Goal: Information Seeking & Learning: Learn about a topic

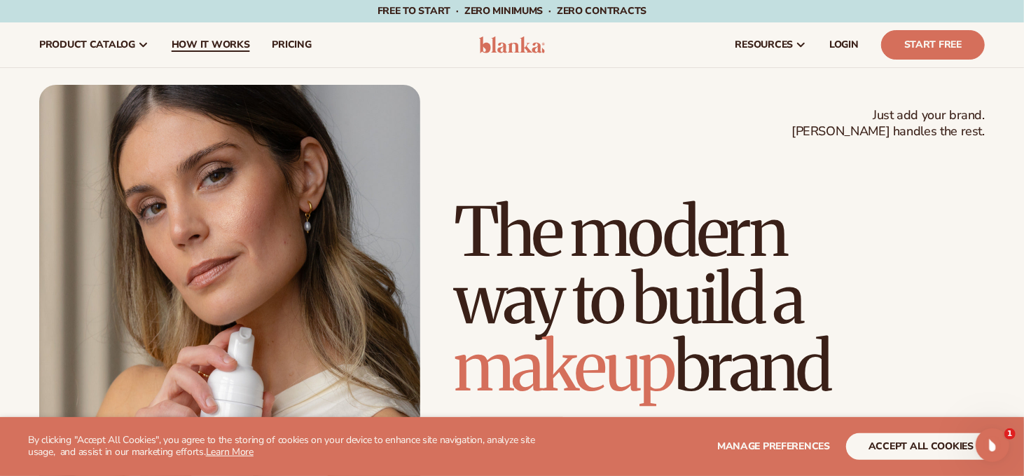
click at [228, 40] on span "How It Works" at bounding box center [211, 44] width 78 height 11
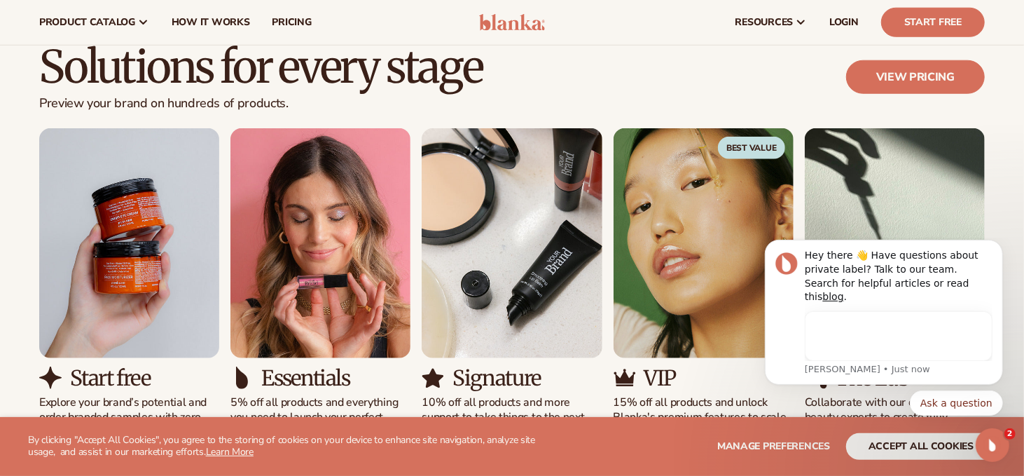
scroll to position [769, 0]
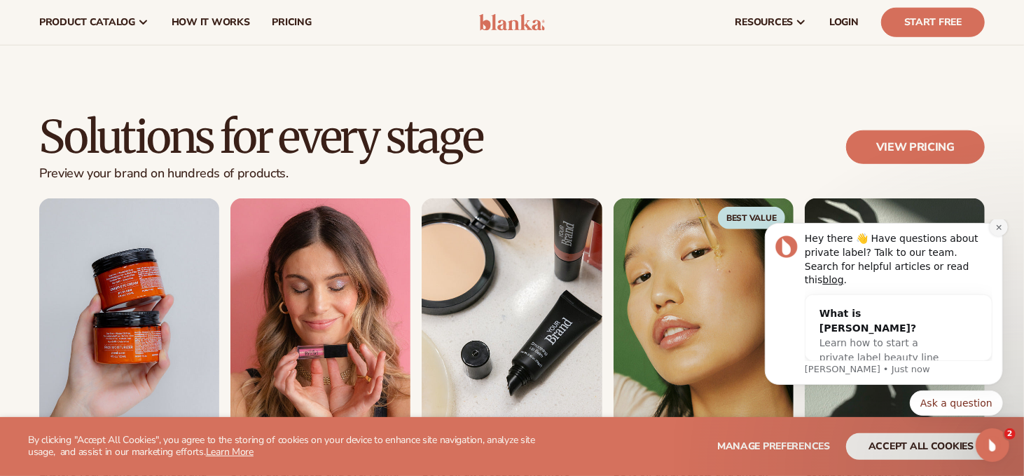
click at [1001, 231] on icon "Dismiss notification" at bounding box center [999, 227] width 8 height 8
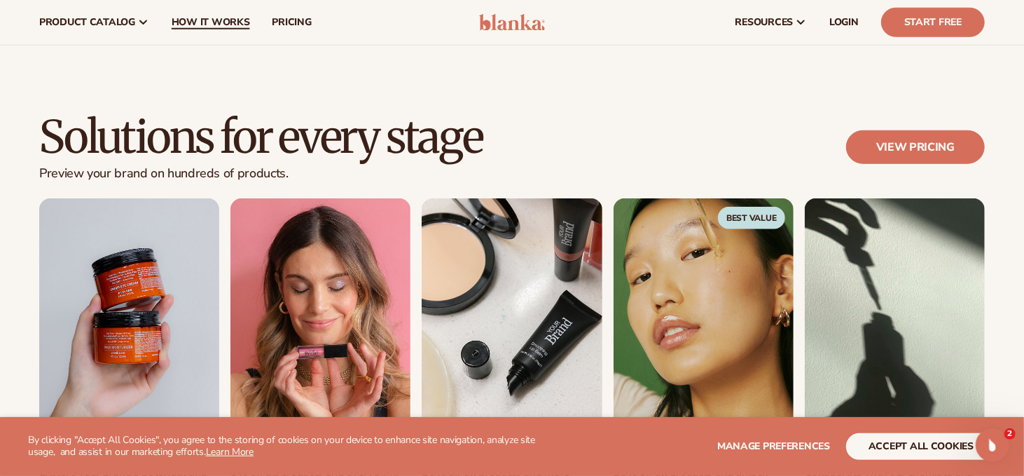
click at [237, 29] on link "How It Works" at bounding box center [210, 22] width 101 height 45
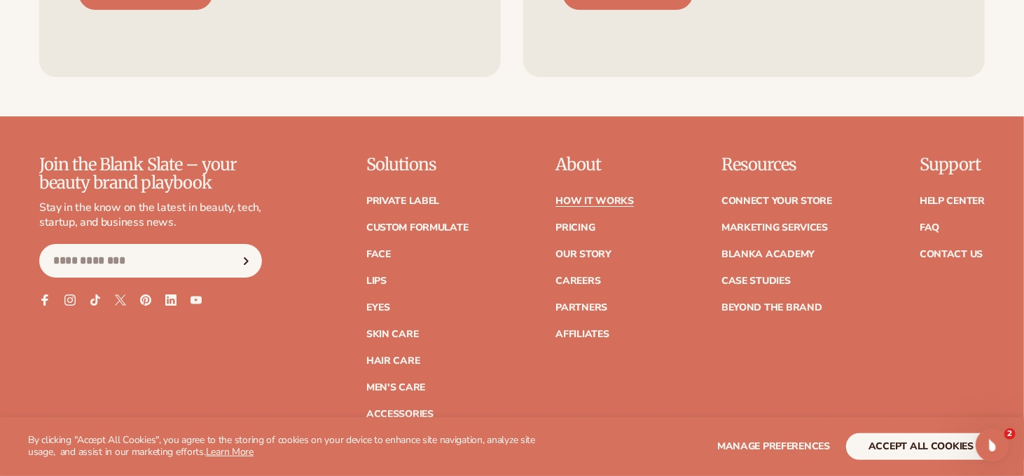
scroll to position [3083, 0]
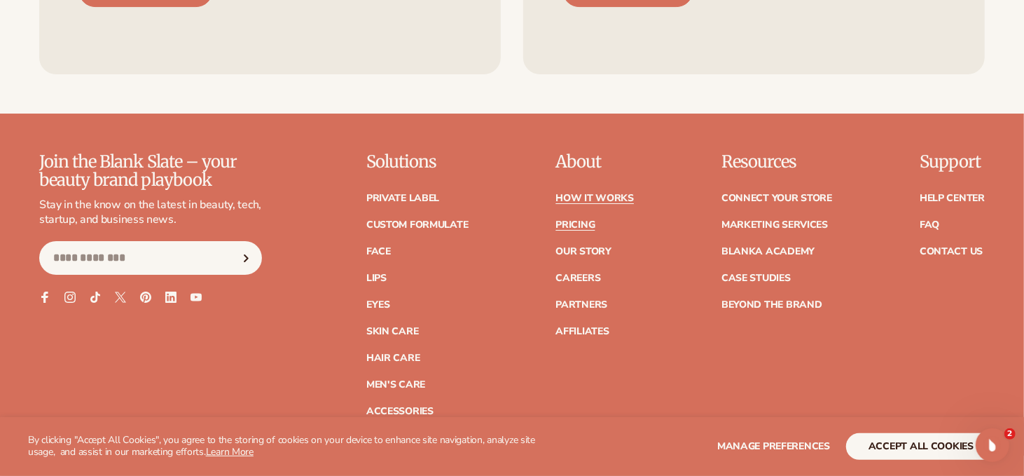
click at [591, 220] on link "Pricing" at bounding box center [575, 225] width 39 height 10
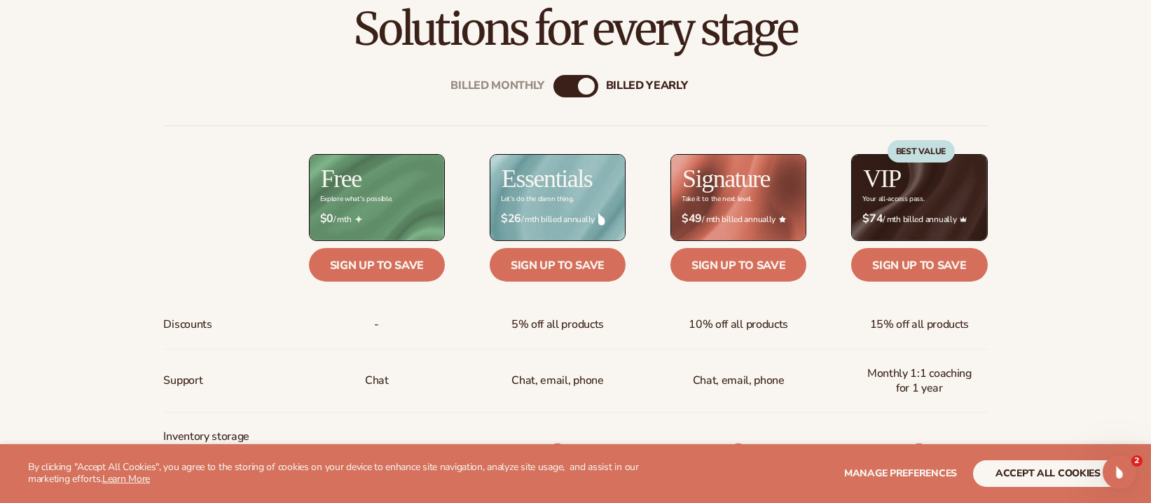
scroll to position [541, 0]
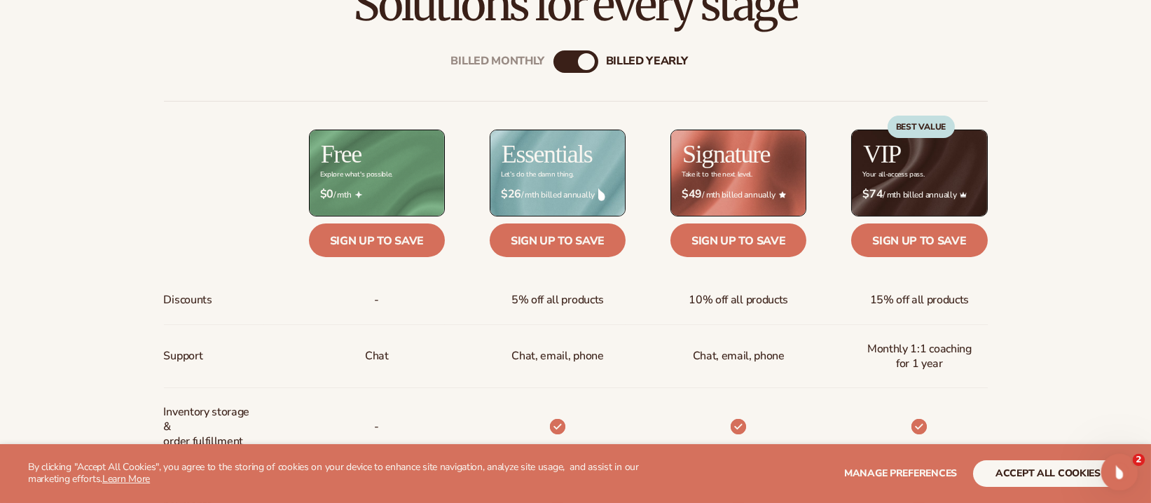
click at [1024, 465] on icon "Open Intercom Messenger" at bounding box center [1117, 470] width 23 height 23
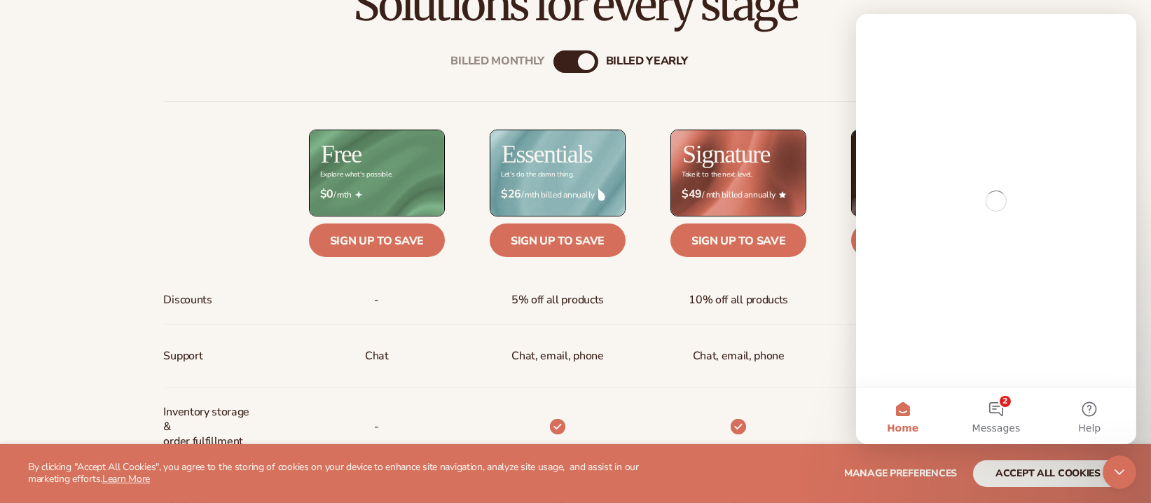
scroll to position [0, 0]
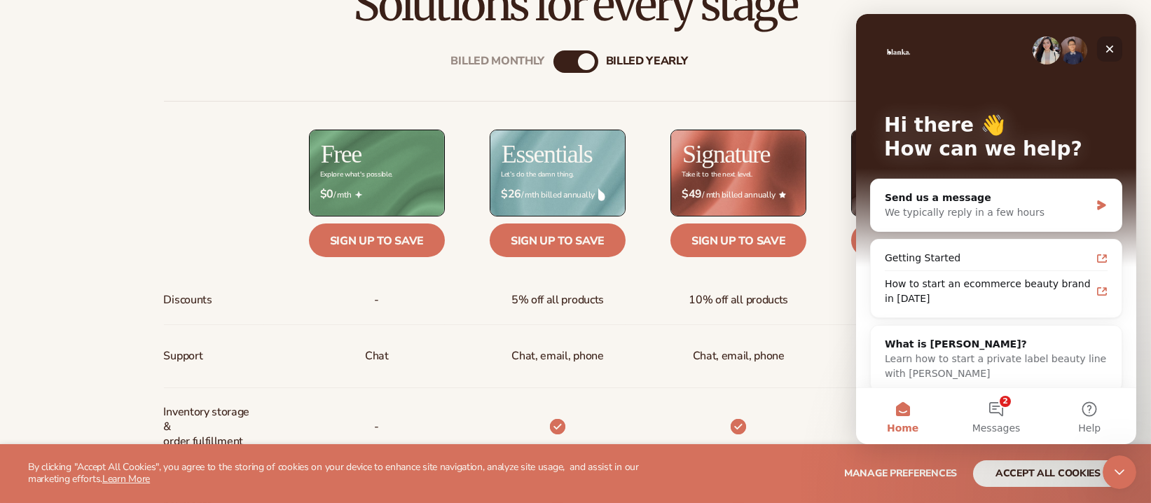
click at [1024, 50] on icon "Close" at bounding box center [1110, 50] width 8 height 8
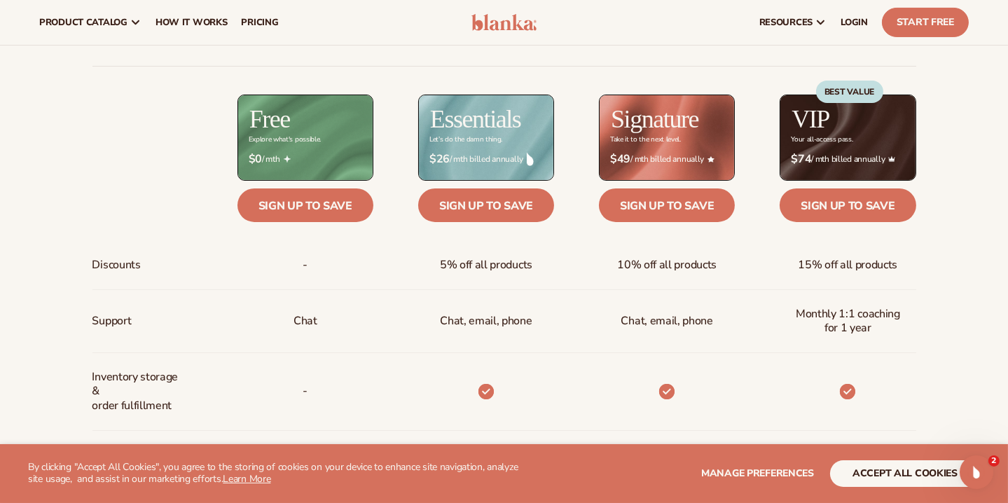
scroll to position [525, 0]
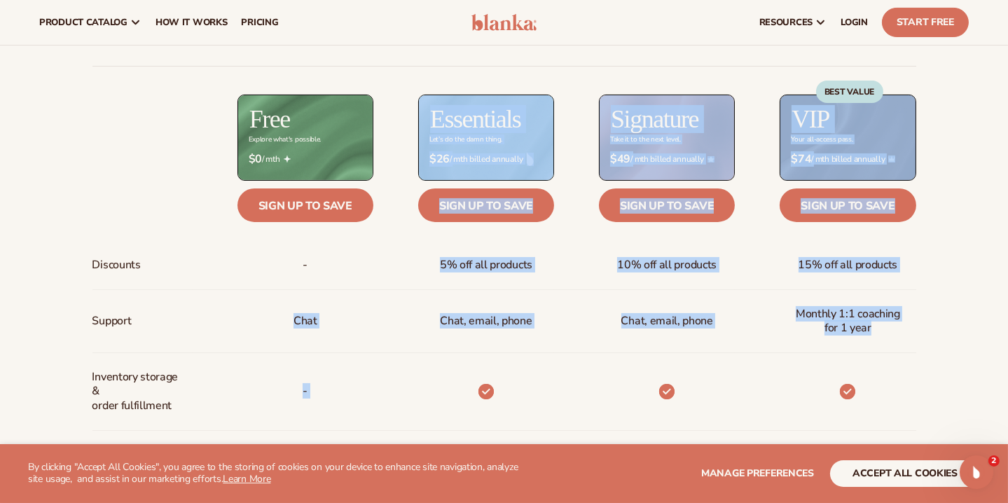
drag, startPoint x: 292, startPoint y: 320, endPoint x: 893, endPoint y: 330, distance: 601.3
click at [893, 330] on div "Discounts Support Inventory storage &   order fulfillment Automatic order payme…" at bounding box center [504, 479] width 824 height 826
click at [825, 325] on span "Monthly 1:1 coaching for 1 year" at bounding box center [848, 321] width 114 height 41
drag, startPoint x: 300, startPoint y: 325, endPoint x: 863, endPoint y: 326, distance: 563.3
click at [863, 326] on div "Discounts Support Inventory storage &   order fulfillment Automatic order payme…" at bounding box center [504, 479] width 824 height 826
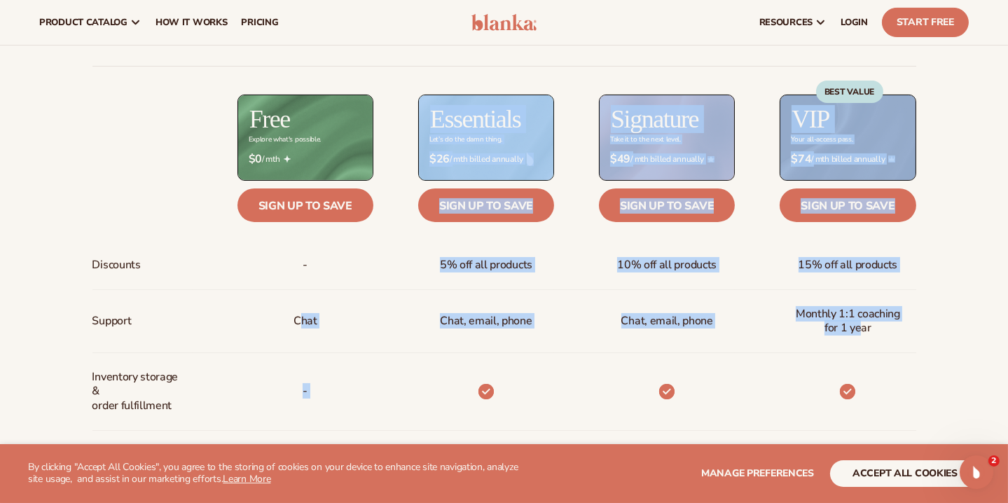
click at [858, 323] on span "Monthly 1:1 coaching for 1 year" at bounding box center [848, 321] width 114 height 41
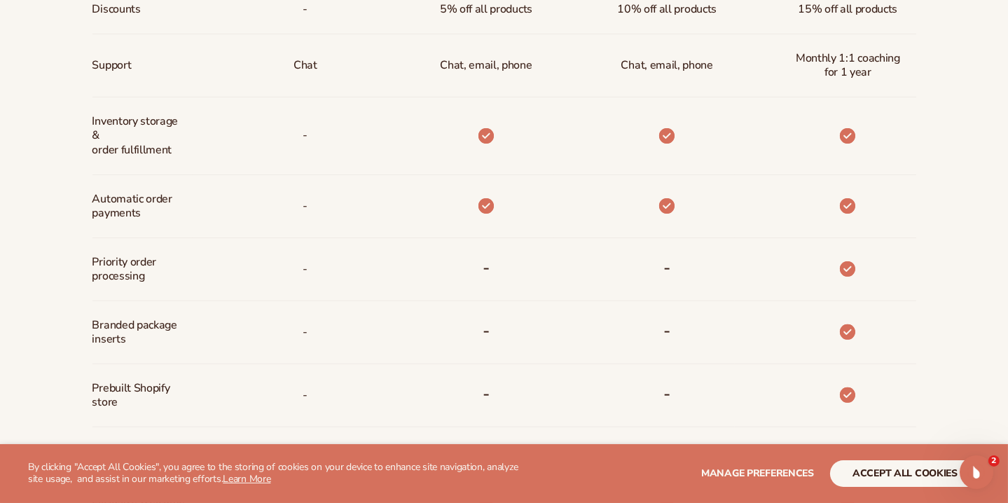
scroll to position [805, 0]
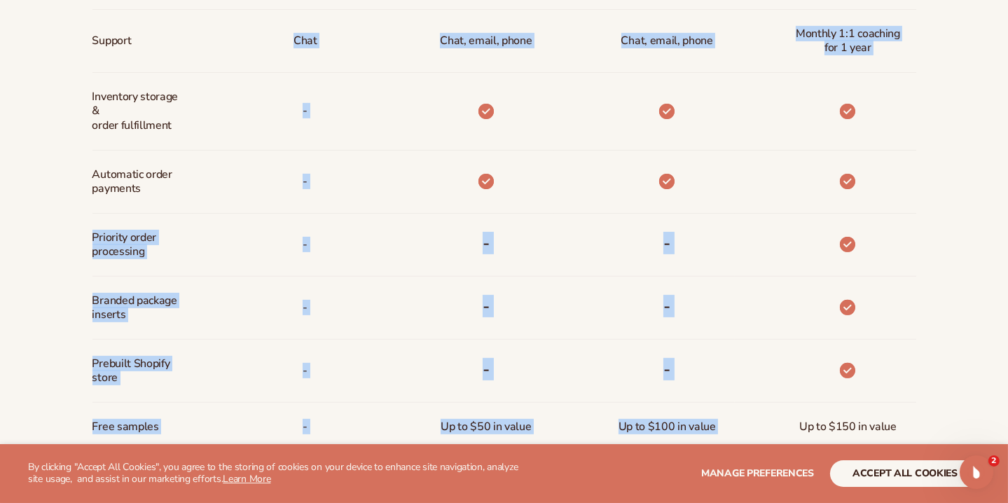
drag, startPoint x: 88, startPoint y: 231, endPoint x: 873, endPoint y: 261, distance: 785.3
click at [891, 262] on div "Billed Monthly billed Yearly Billed Monthly billed Yearly Discounts Support Inv…" at bounding box center [504, 182] width 902 height 938
click at [848, 249] on icon at bounding box center [847, 244] width 15 height 15
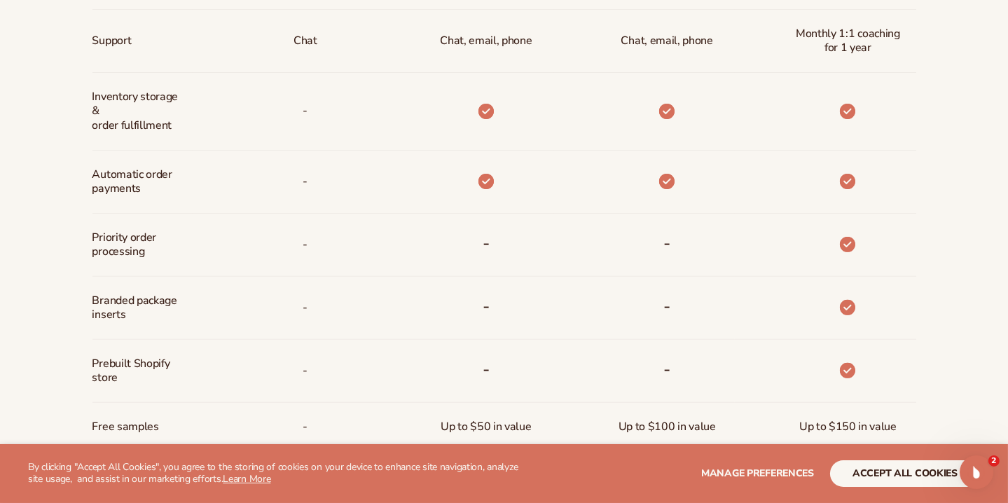
scroll to position [875, 0]
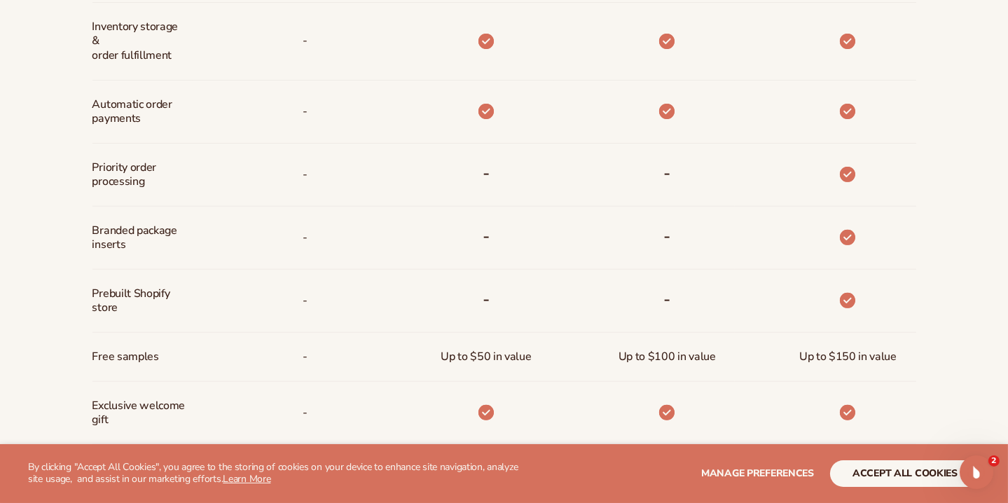
click at [97, 361] on span "Free samples" at bounding box center [125, 357] width 67 height 26
drag, startPoint x: 95, startPoint y: 357, endPoint x: 166, endPoint y: 357, distance: 71.5
click at [166, 357] on div "Free samples" at bounding box center [142, 357] width 100 height 49
click at [112, 351] on span "Free samples" at bounding box center [125, 357] width 67 height 26
drag, startPoint x: 94, startPoint y: 355, endPoint x: 174, endPoint y: 356, distance: 80.6
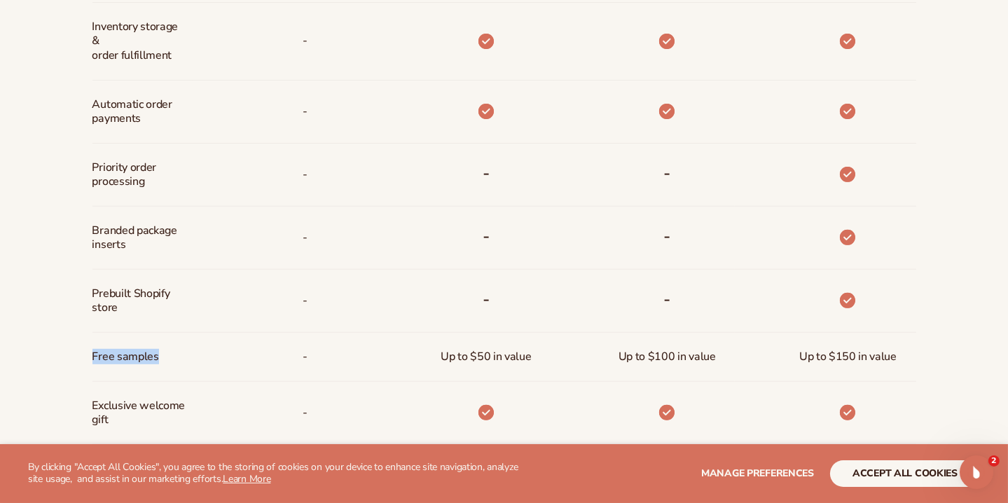
click at [174, 356] on div "Free samples" at bounding box center [142, 357] width 100 height 49
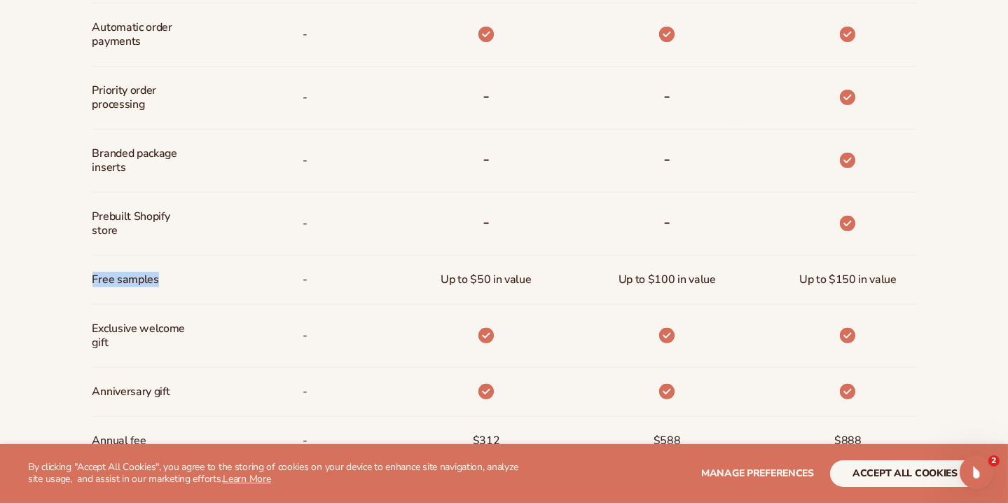
scroll to position [1015, 0]
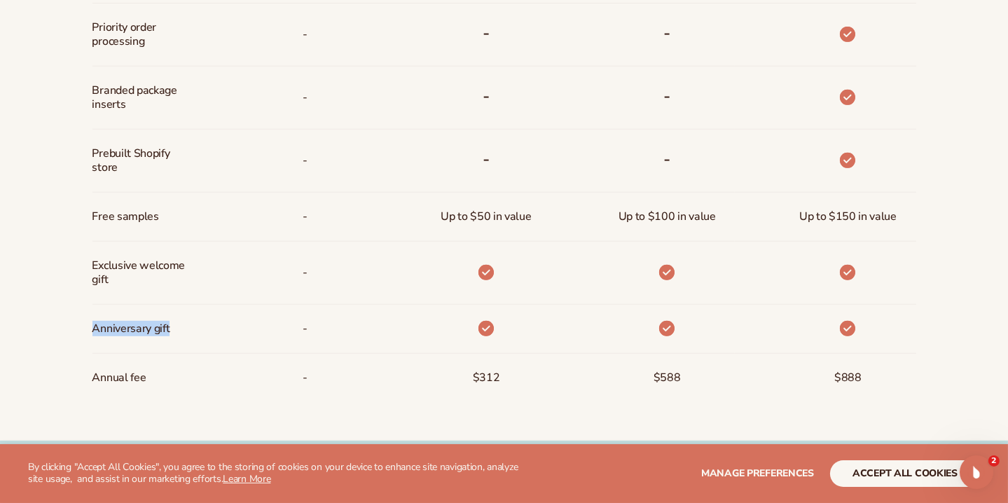
drag, startPoint x: 92, startPoint y: 330, endPoint x: 174, endPoint y: 326, distance: 82.1
click at [174, 326] on div "Anniversary gift" at bounding box center [134, 329] width 85 height 48
drag, startPoint x: 89, startPoint y: 380, endPoint x: 169, endPoint y: 380, distance: 79.9
click at [163, 376] on div "Annual fee" at bounding box center [142, 378] width 100 height 48
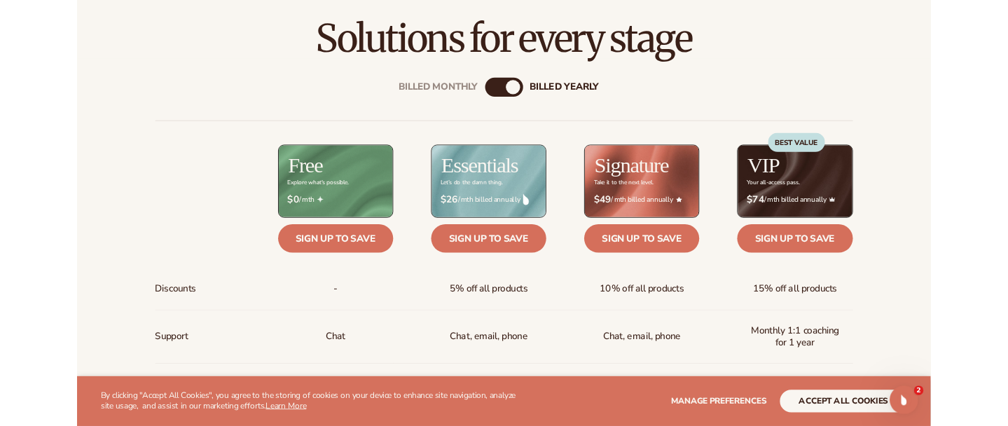
scroll to position [455, 0]
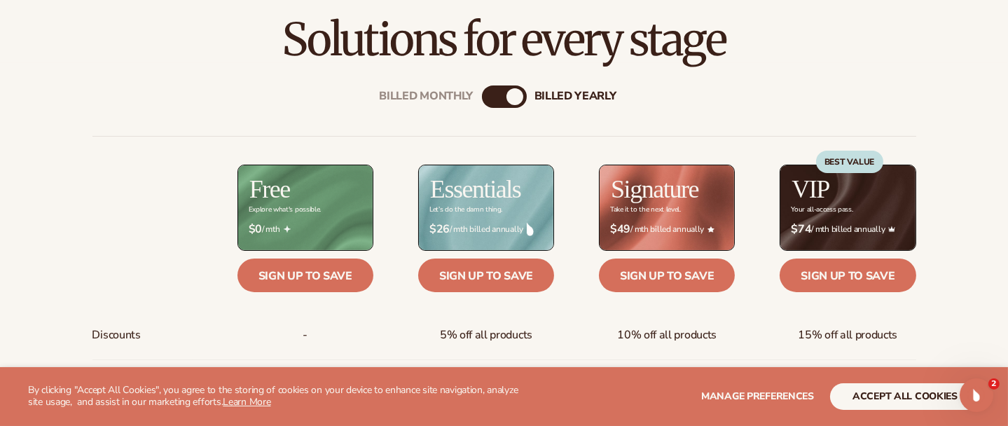
drag, startPoint x: 275, startPoint y: 44, endPoint x: 735, endPoint y: 57, distance: 460.5
click at [735, 57] on h2 "Solutions for every stage" at bounding box center [504, 39] width 930 height 47
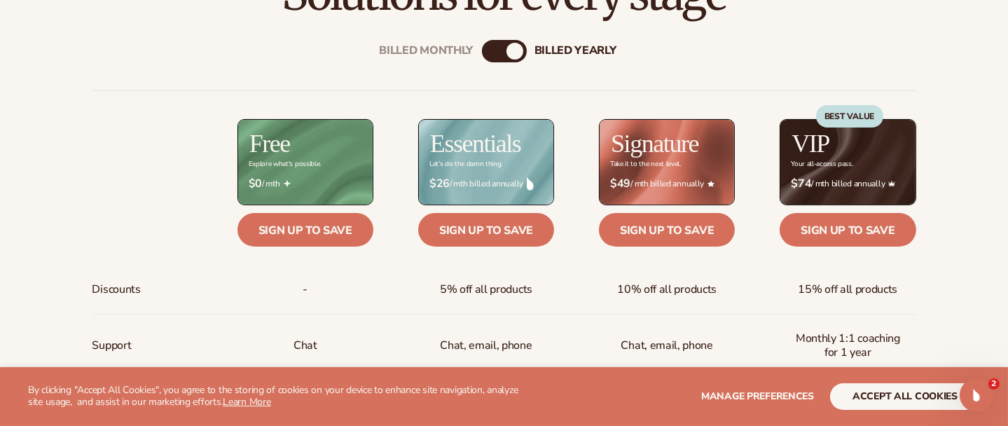
scroll to position [525, 0]
